Goal: Navigation & Orientation: Find specific page/section

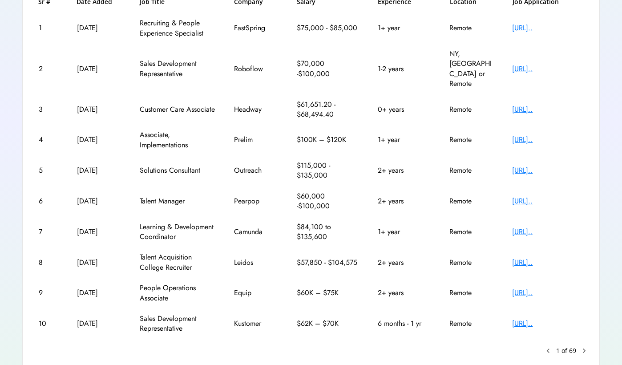
scroll to position [154, 0]
click at [549, 347] on text "keyboard_arrow_left" at bounding box center [548, 351] width 9 height 9
click at [586, 347] on text "chevron_right" at bounding box center [584, 351] width 9 height 9
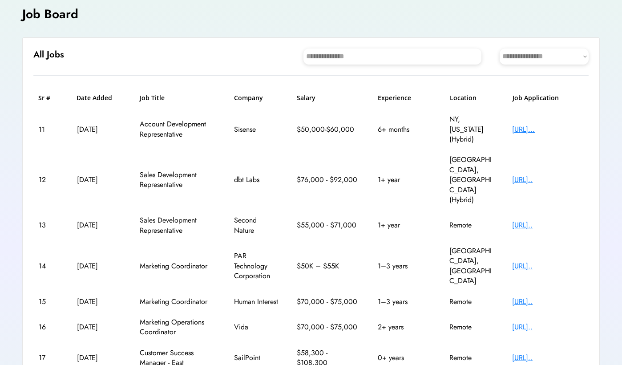
scroll to position [57, 0]
